Goal: Find specific page/section: Find specific page/section

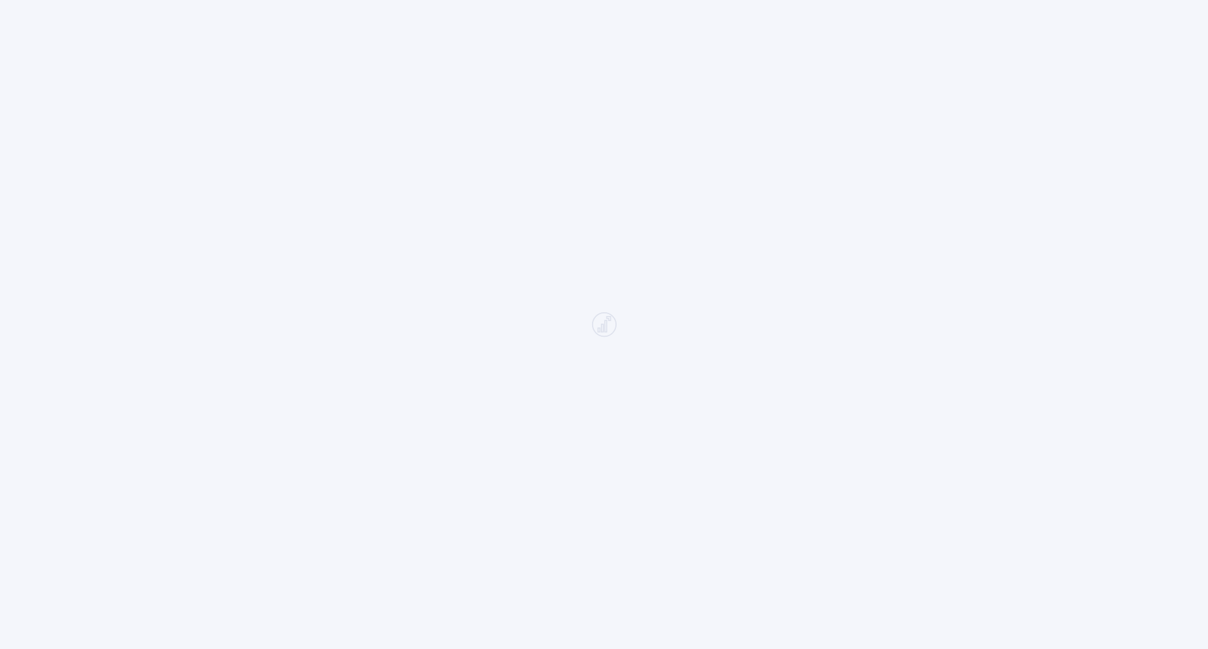
click at [553, 335] on div at bounding box center [604, 324] width 1208 height 649
click at [676, 318] on div at bounding box center [604, 324] width 1208 height 649
click at [642, 384] on div at bounding box center [604, 324] width 1208 height 649
click at [577, 384] on div at bounding box center [604, 324] width 1208 height 649
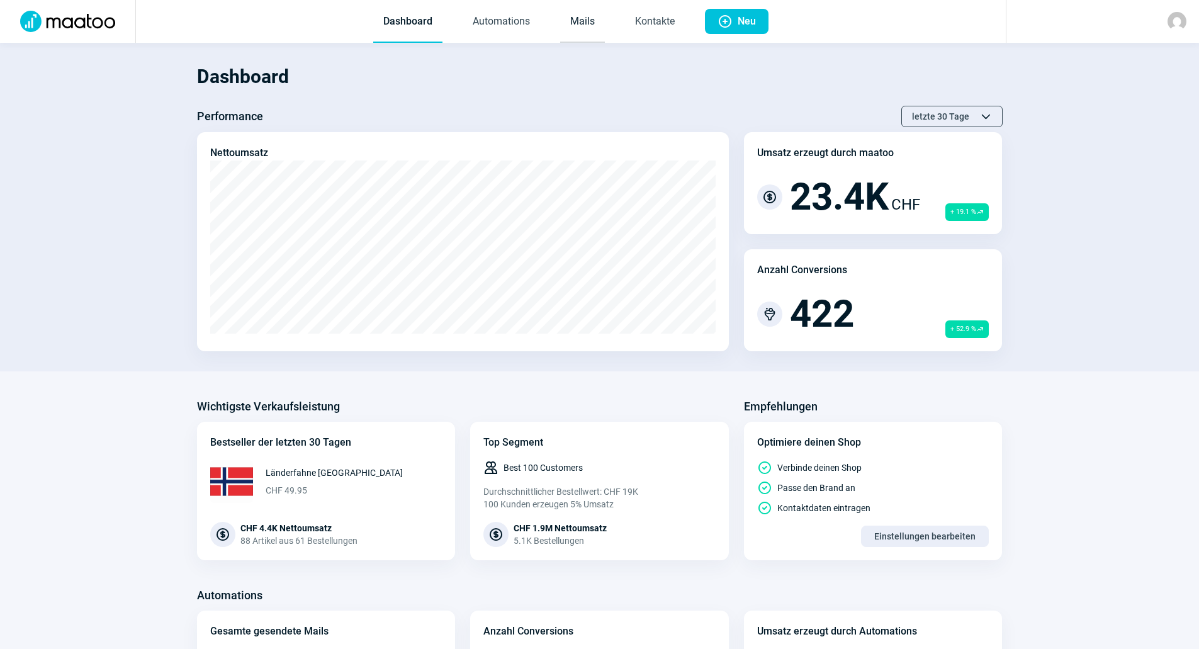
click at [593, 28] on link "Mails" at bounding box center [582, 22] width 45 height 42
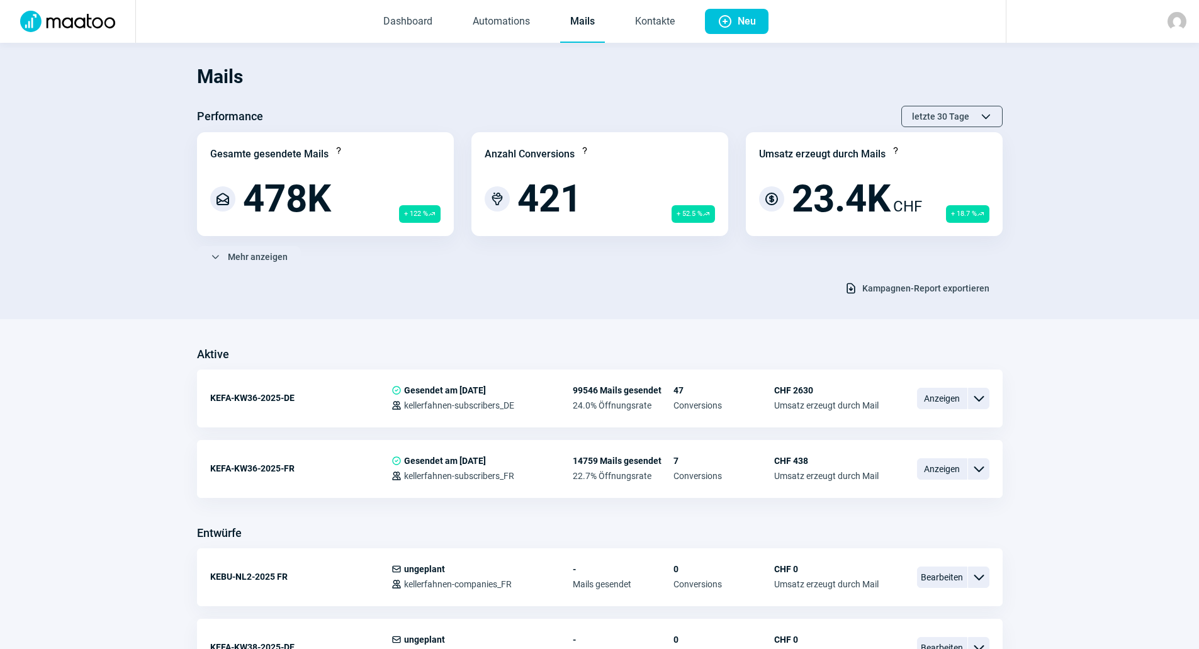
click at [589, 14] on link "Mails" at bounding box center [582, 22] width 45 height 42
